Goal: Find contact information: Obtain details needed to contact an individual or organization

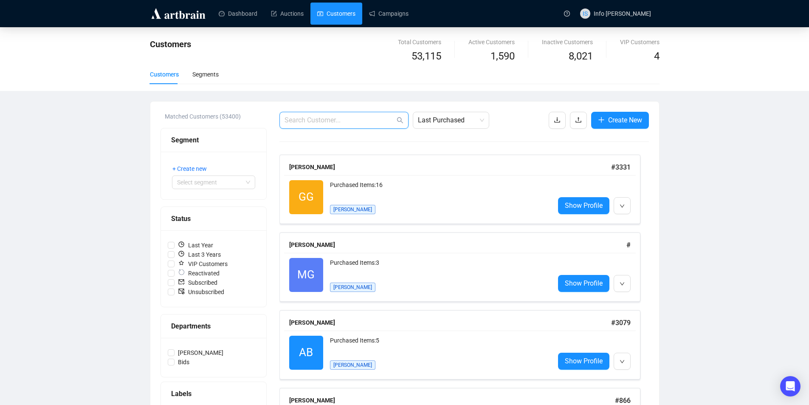
click at [348, 116] on input "text" at bounding box center [340, 120] width 110 height 10
type input "[PERSON_NAME]"
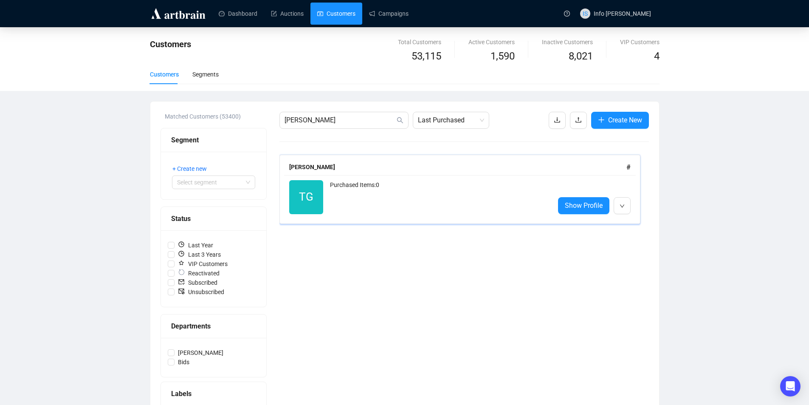
click at [341, 177] on div "TG Reactivated Purchased Items: 0 Show Profile" at bounding box center [460, 197] width 352 height 44
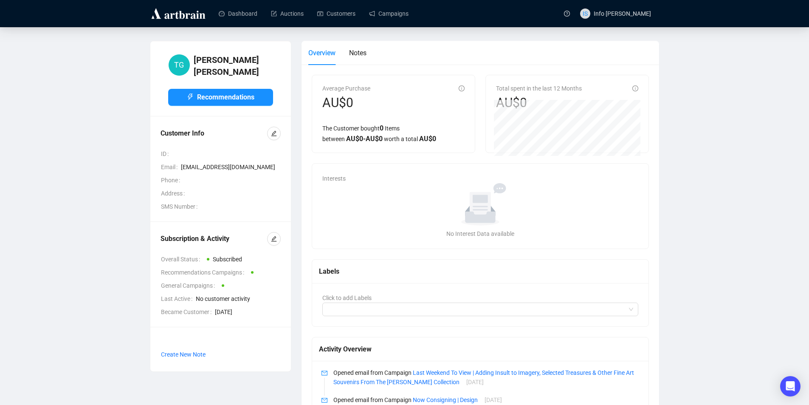
click at [210, 163] on span "[EMAIL_ADDRESS][DOMAIN_NAME]" at bounding box center [231, 166] width 100 height 9
drag, startPoint x: 210, startPoint y: 163, endPoint x: 198, endPoint y: 159, distance: 12.4
click at [207, 162] on span "[EMAIL_ADDRESS][DOMAIN_NAME]" at bounding box center [231, 166] width 100 height 9
click at [203, 162] on span "[EMAIL_ADDRESS][DOMAIN_NAME]" at bounding box center [231, 166] width 100 height 9
click at [204, 162] on span "[EMAIL_ADDRESS][DOMAIN_NAME]" at bounding box center [231, 166] width 100 height 9
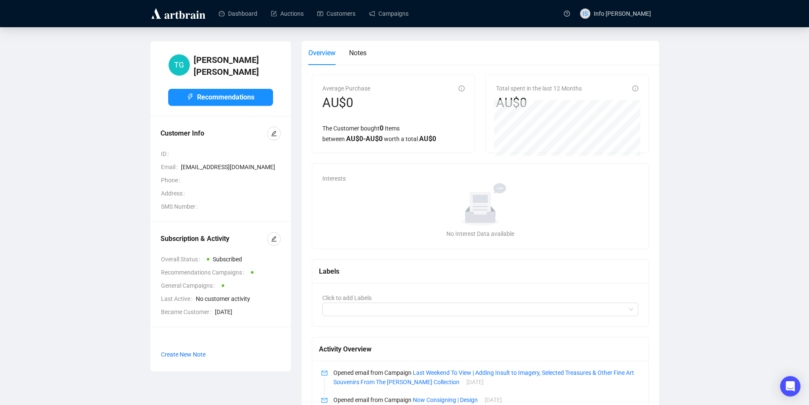
click at [210, 164] on span "[EMAIL_ADDRESS][DOMAIN_NAME]" at bounding box center [231, 166] width 100 height 9
copy span "[EMAIL_ADDRESS][DOMAIN_NAME]"
